Goal: Information Seeking & Learning: Learn about a topic

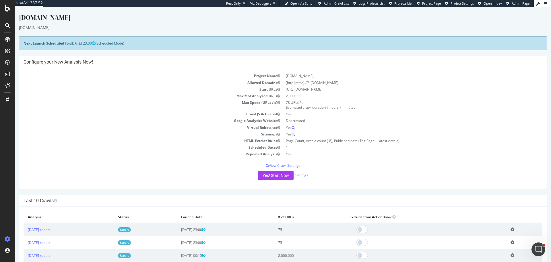
click at [131, 228] on link "Report" at bounding box center [124, 229] width 13 height 5
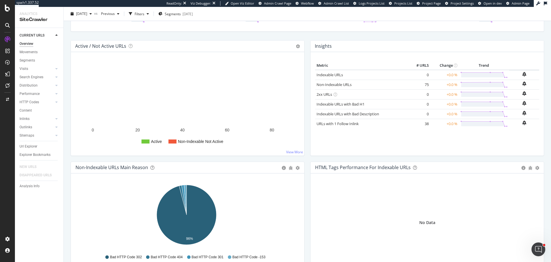
scroll to position [115, 0]
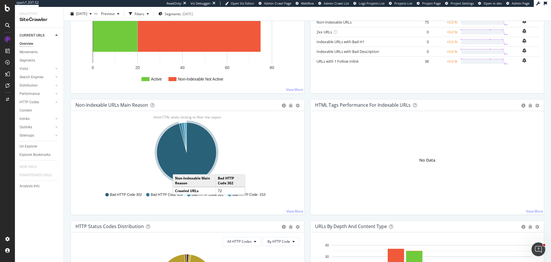
click at [179, 168] on icon "A chart." at bounding box center [187, 152] width 60 height 60
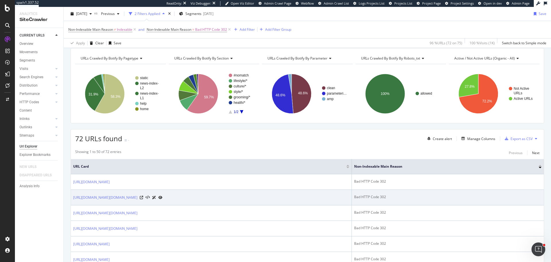
scroll to position [86, 0]
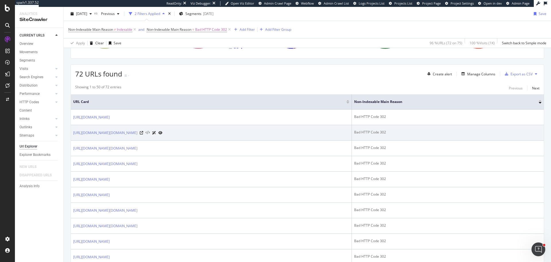
click at [150, 132] on icon at bounding box center [148, 133] width 4 height 4
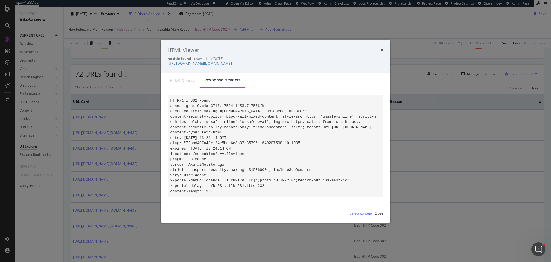
click at [187, 78] on div "HTML source" at bounding box center [182, 81] width 25 height 6
click at [212, 113] on pre "HTTP/1.1 302 Found akamai-grn: 0.c4ab3717.1759411453.717566fb cache-control: ma…" at bounding box center [276, 145] width 216 height 101
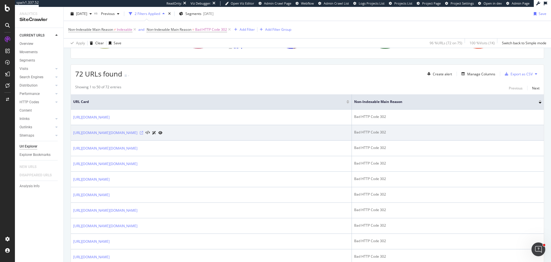
click at [143, 134] on icon at bounding box center [141, 132] width 3 height 3
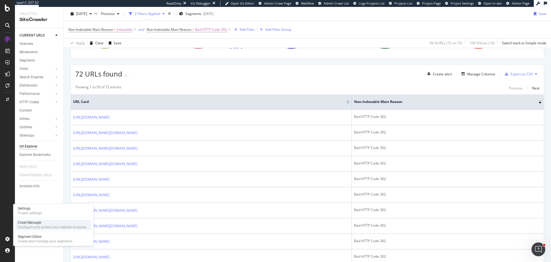
drag, startPoint x: 36, startPoint y: 224, endPoint x: 42, endPoint y: 220, distance: 7.0
click at [36, 224] on div "Crawl Manager" at bounding box center [52, 222] width 69 height 5
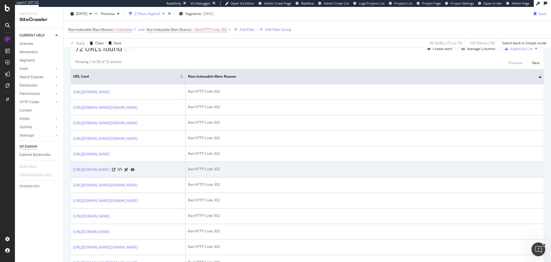
scroll to position [115, 0]
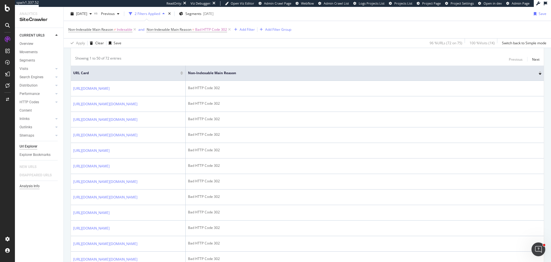
click at [38, 187] on div "Analysis Info" at bounding box center [30, 186] width 20 height 6
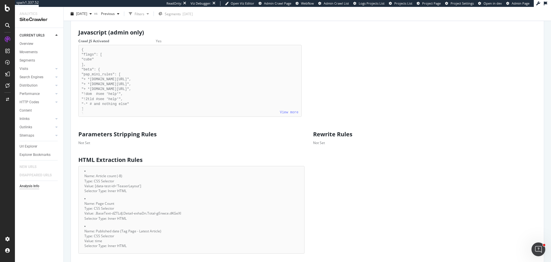
scroll to position [634, 0]
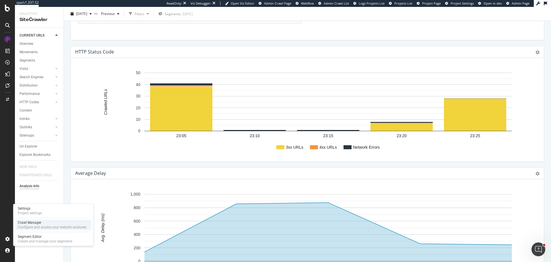
click at [34, 225] on div "Configure and access your website analyses" at bounding box center [52, 227] width 69 height 5
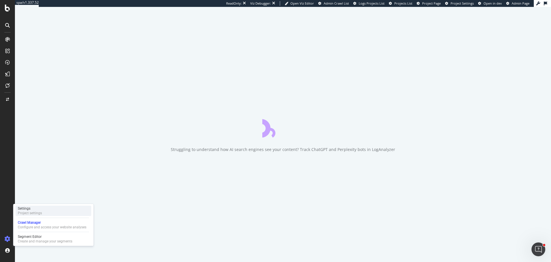
click at [33, 214] on div "Project settings" at bounding box center [30, 212] width 24 height 5
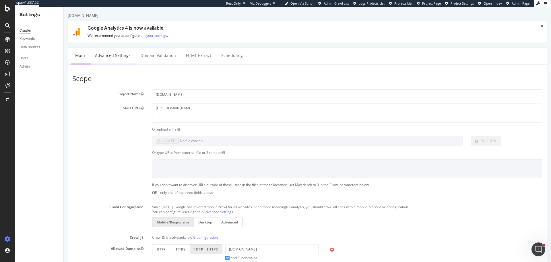
click at [118, 54] on link "Advanced Settings" at bounding box center [113, 56] width 44 height 16
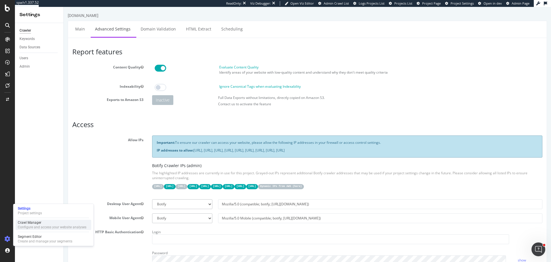
click at [33, 225] on div "Configure and access your website analyses" at bounding box center [52, 227] width 69 height 5
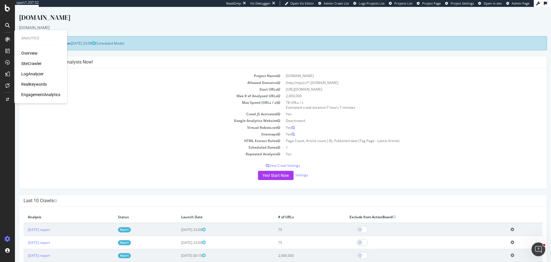
click at [32, 63] on div "SiteCrawler" at bounding box center [31, 64] width 20 height 6
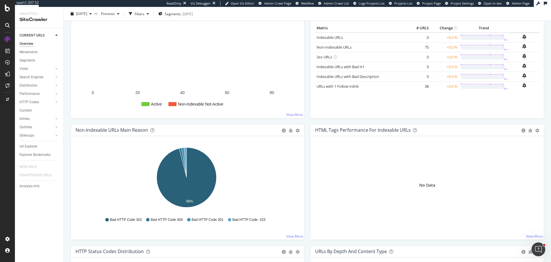
scroll to position [144, 0]
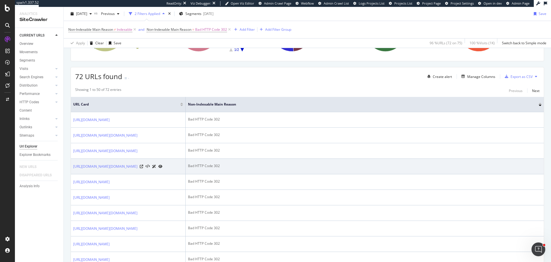
scroll to position [86, 0]
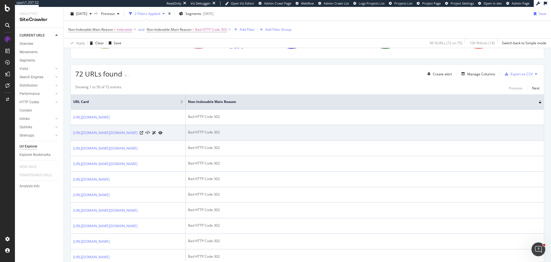
click at [76, 140] on td "[URL][DOMAIN_NAME][DOMAIN_NAME]" at bounding box center [128, 133] width 115 height 16
copy div "[URL][DOMAIN_NAME][DOMAIN_NAME]"
click at [150, 135] on icon at bounding box center [148, 133] width 4 height 4
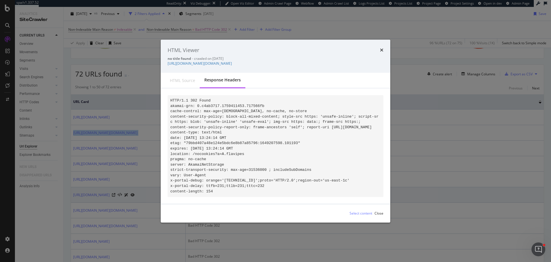
scroll to position [173, 0]
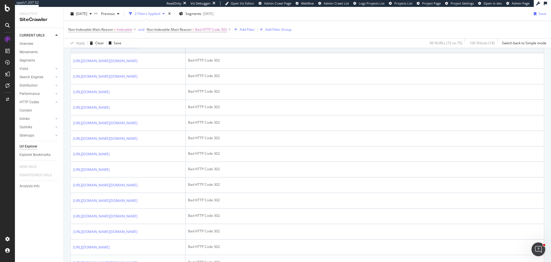
click at [143, 47] on icon at bounding box center [141, 45] width 3 height 3
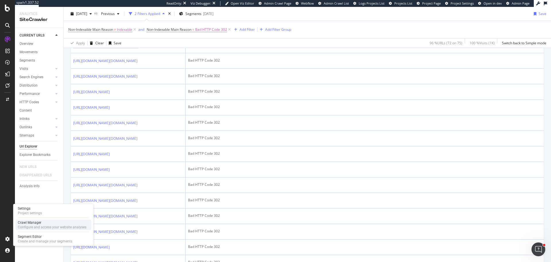
click at [34, 225] on div "Configure and access your website analyses" at bounding box center [52, 227] width 69 height 5
